Goal: Navigation & Orientation: Find specific page/section

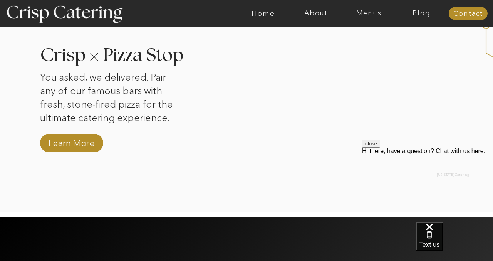
scroll to position [765, 0]
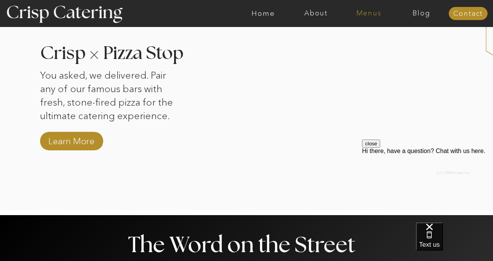
click at [374, 12] on nav "Menus" at bounding box center [368, 14] width 53 height 8
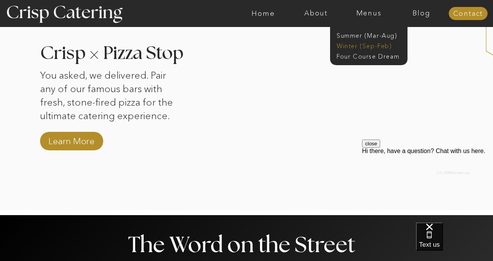
click at [355, 47] on nav "Winter (Sep-Feb)" at bounding box center [367, 45] width 63 height 7
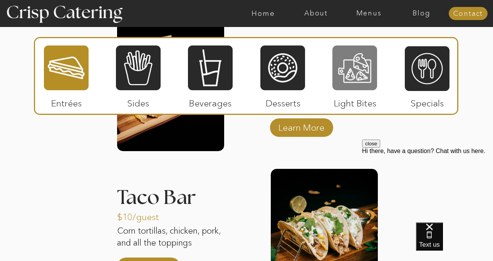
scroll to position [1023, 0]
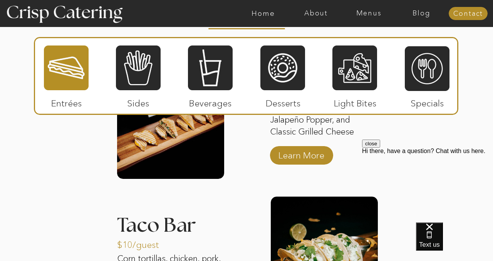
click at [75, 63] on div at bounding box center [66, 68] width 45 height 46
click at [69, 75] on div at bounding box center [66, 68] width 45 height 46
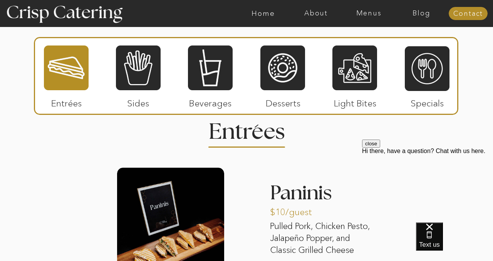
scroll to position [902, 0]
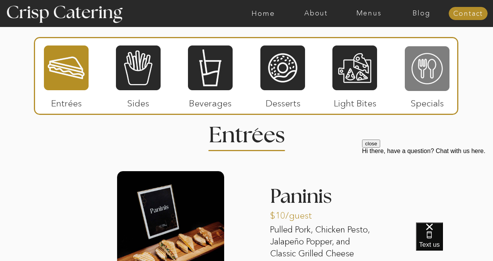
click at [412, 75] on div at bounding box center [427, 68] width 45 height 46
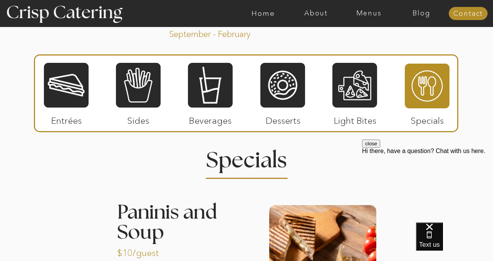
scroll to position [874, 0]
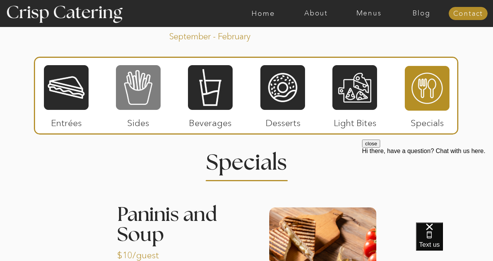
click at [133, 96] on div at bounding box center [138, 87] width 45 height 46
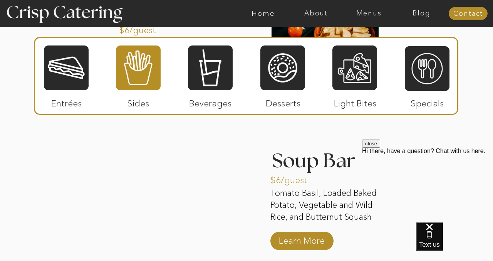
scroll to position [1392, 0]
